Goal: Transaction & Acquisition: Purchase product/service

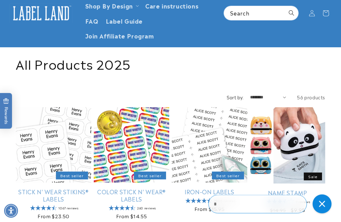
scroll to position [48, 0]
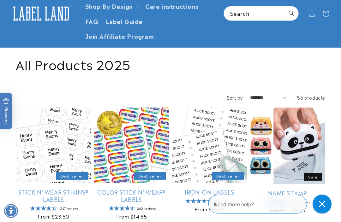
click at [72, 188] on link "Stick N' Wear Stikins® Labels" at bounding box center [53, 195] width 75 height 15
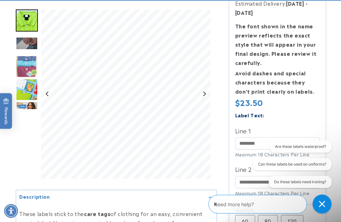
scroll to position [202, 0]
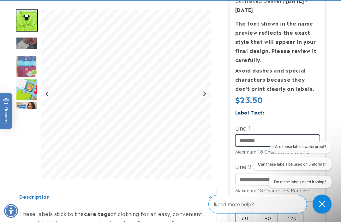
click at [245, 136] on input "Line 1" at bounding box center [277, 140] width 85 height 12
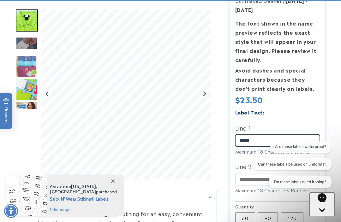
type input "*****"
click at [247, 159] on div "Are these labels waterproof? Can these labels be used on uniforms? Do these lab…" at bounding box center [288, 166] width 85 height 50
click at [245, 156] on div "Are these labels waterproof? Can these labels be used on uniforms? Do these lab…" at bounding box center [288, 166] width 91 height 50
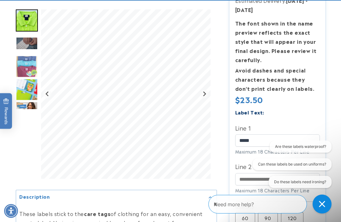
click at [248, 158] on div "Are these labels waterproof? Can these labels be used on uniforms? Do these lab…" at bounding box center [288, 166] width 85 height 50
click at [248, 159] on div "Are these labels waterproof? Can these labels be used on uniforms? Do these lab…" at bounding box center [288, 166] width 85 height 50
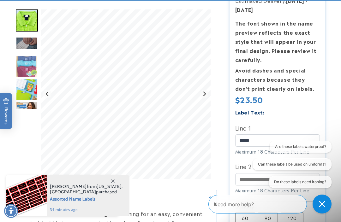
click at [247, 161] on div "Are these labels waterproof? Can these labels be used on uniforms? Do these lab…" at bounding box center [288, 166] width 85 height 50
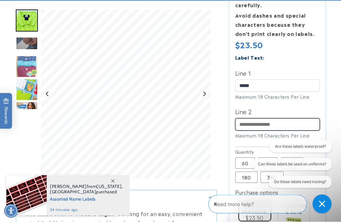
click at [252, 120] on input "Line 2" at bounding box center [277, 125] width 85 height 12
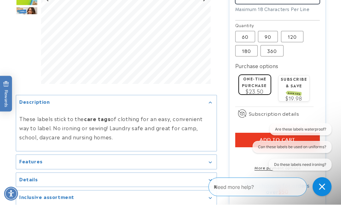
scroll to position [370, 0]
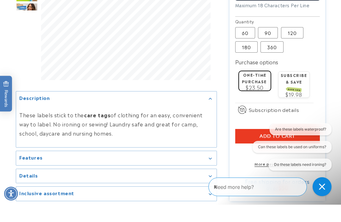
type input "******"
click at [275, 151] on span "Add to cart" at bounding box center [277, 154] width 36 height 6
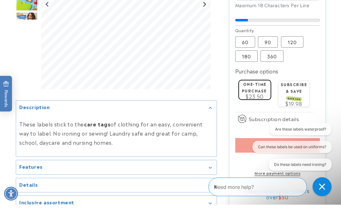
scroll to position [387, 0]
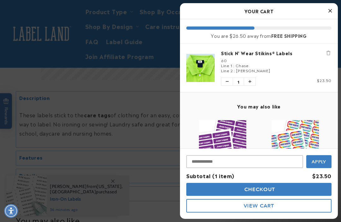
click at [297, 196] on button "Checkout" at bounding box center [258, 189] width 145 height 13
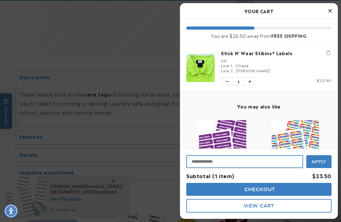
click at [199, 161] on input "Input Discount" at bounding box center [244, 161] width 117 height 13
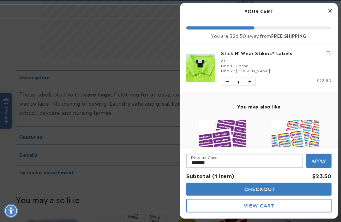
click at [321, 160] on span "Apply" at bounding box center [318, 161] width 15 height 6
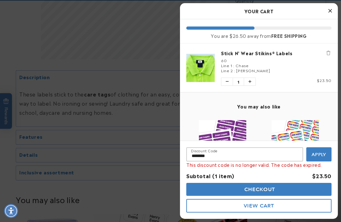
scroll to position [408, 0]
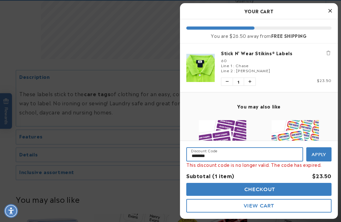
click at [230, 153] on input "********" at bounding box center [244, 154] width 117 height 14
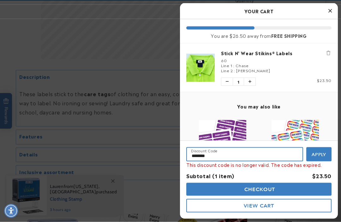
type input "********"
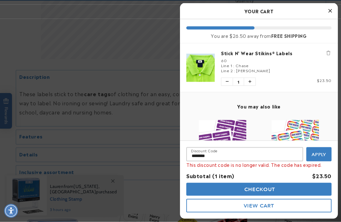
click at [320, 157] on button "Apply" at bounding box center [318, 154] width 25 height 14
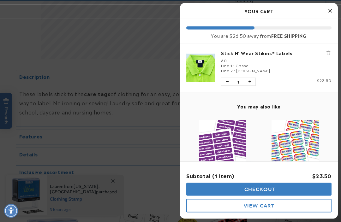
scroll to position [408, 0]
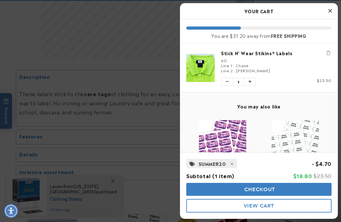
click at [278, 188] on button "Checkout" at bounding box center [258, 189] width 145 height 13
